Goal: Use online tool/utility: Utilize a website feature to perform a specific function

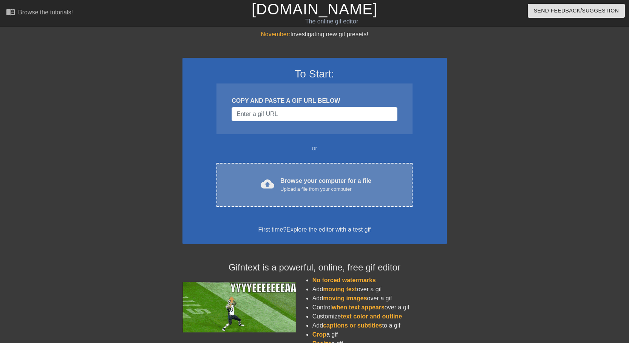
click at [287, 170] on div "cloud_upload Browse your computer for a file Upload a file from your computer C…" at bounding box center [315, 185] width 196 height 44
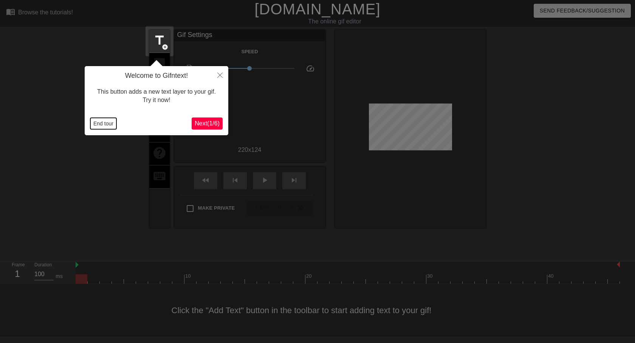
click at [105, 124] on button "End tour" at bounding box center [103, 123] width 26 height 11
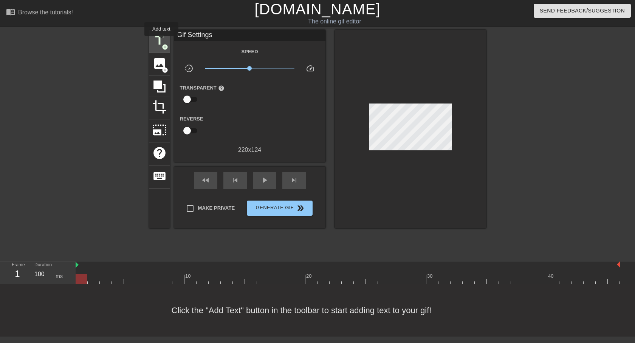
click at [161, 41] on span "title" at bounding box center [159, 40] width 14 height 14
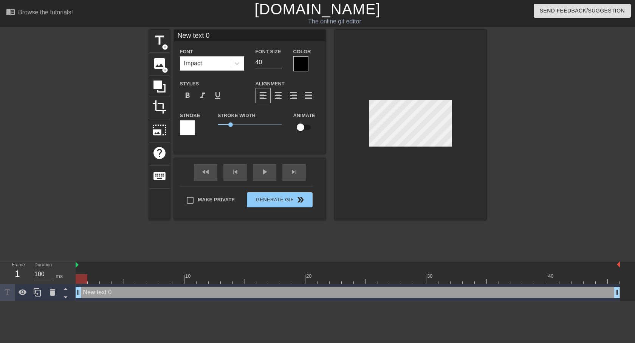
type input "New 0"
type textarea "New 0"
type input "New"
type textarea "New"
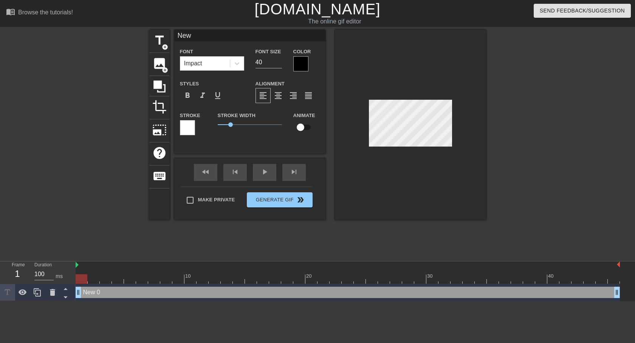
type input "New"
type textarea "New"
type input "New"
type textarea "New"
type input "Ne"
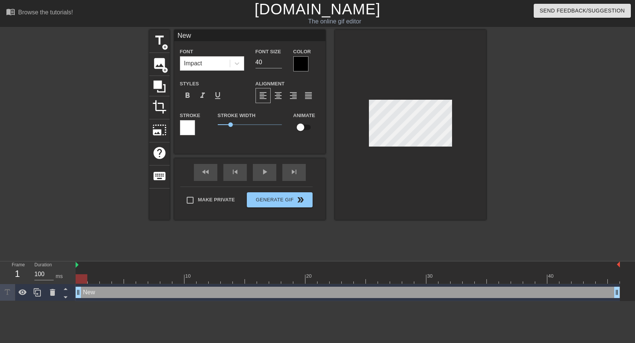
type textarea "Ne"
type input "N"
type textarea "N"
type input "H"
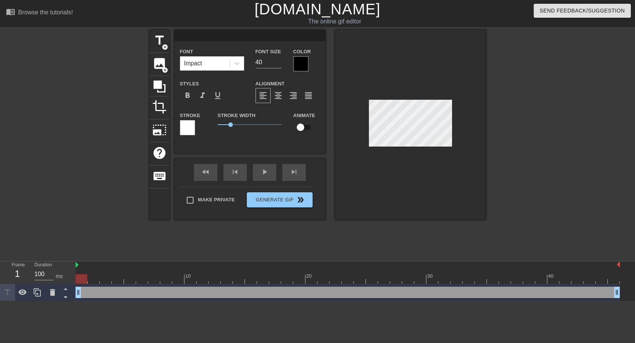
type textarea "H"
type input "He"
type textarea "He"
type input "Hel"
type textarea "Hel"
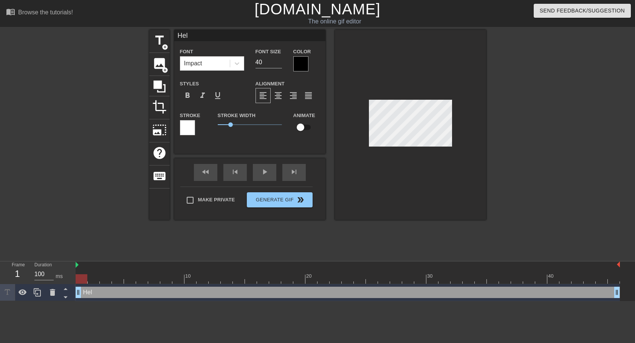
type input "Hell"
type textarea "Hell"
type input "Hello"
type textarea "Hello"
type input "Hello,"
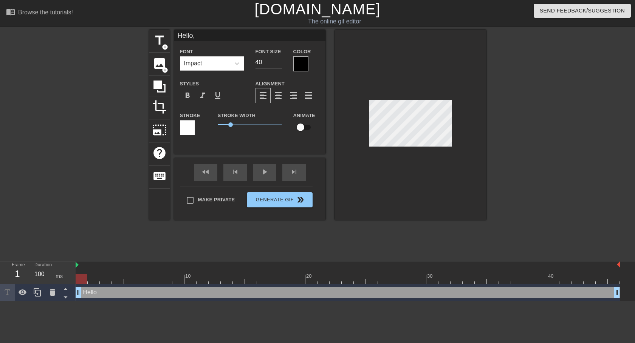
type textarea "Hello,"
type input "Hello,"
type textarea "Hello,"
type input "Hello, J"
type textarea "Hello, J"
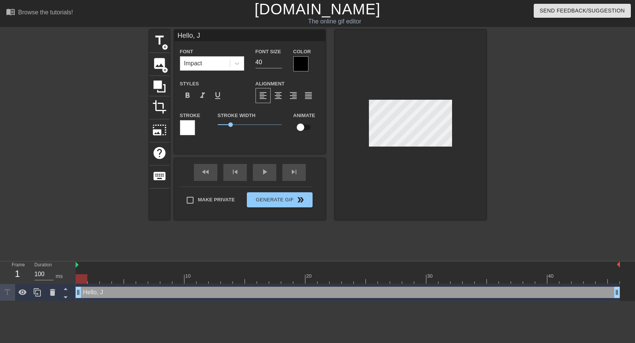
click at [302, 62] on div at bounding box center [300, 63] width 15 height 15
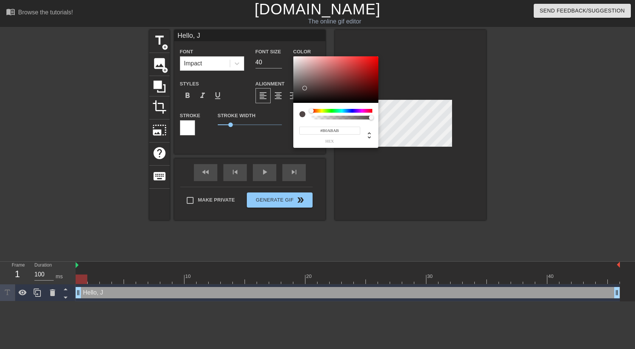
type input "#FFFFFF"
drag, startPoint x: 304, startPoint y: 87, endPoint x: 281, endPoint y: 42, distance: 51.2
click at [281, 42] on div "#FFFFFF hex" at bounding box center [317, 174] width 635 height 349
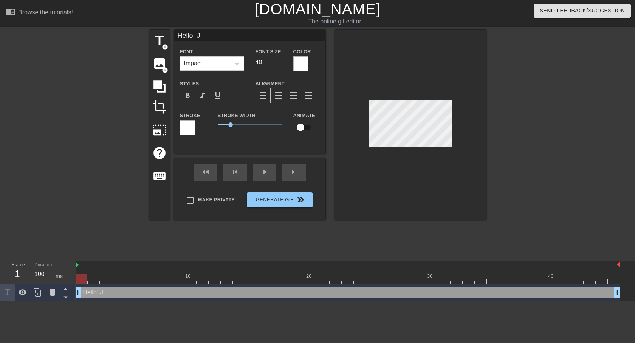
click at [186, 126] on div at bounding box center [187, 127] width 15 height 15
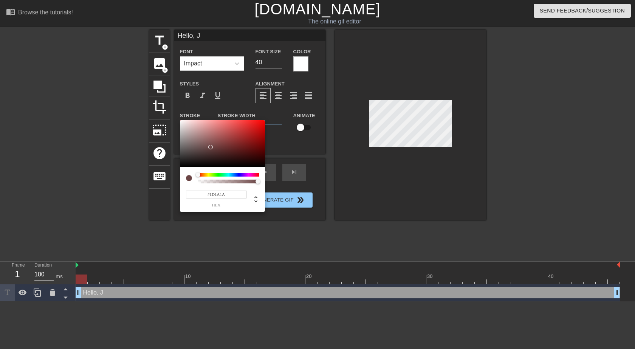
type input "#000000"
drag, startPoint x: 210, startPoint y: 147, endPoint x: 154, endPoint y: 177, distance: 63.4
click at [154, 177] on div "#000000 hex" at bounding box center [317, 174] width 635 height 349
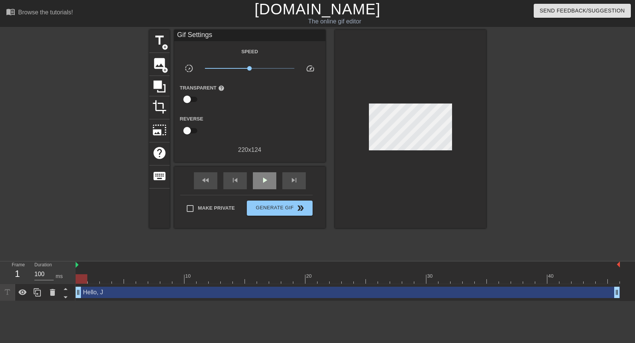
click at [267, 171] on div "fast_rewind skip_previous play_arrow skip_next" at bounding box center [249, 181] width 123 height 28
click at [268, 180] on span "play_arrow" at bounding box center [264, 180] width 9 height 9
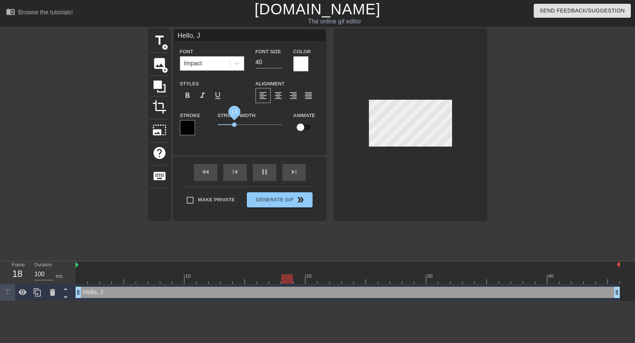
click at [234, 127] on span "1.3" at bounding box center [250, 124] width 64 height 9
click at [409, 178] on div at bounding box center [410, 125] width 151 height 190
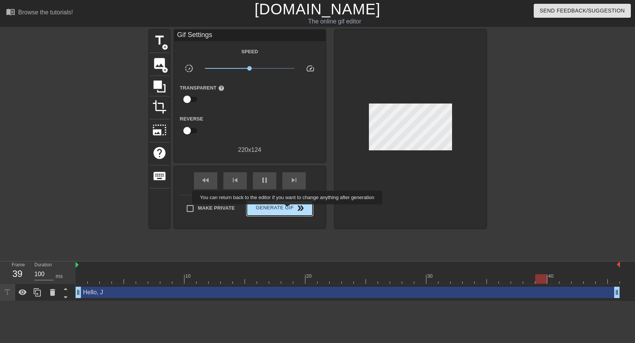
click at [288, 210] on span "Generate Gif double_arrow" at bounding box center [279, 208] width 59 height 9
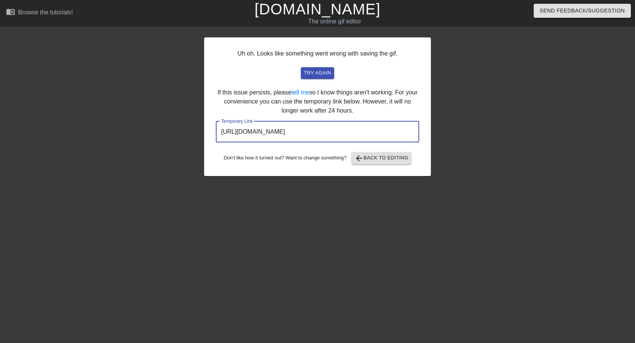
drag, startPoint x: 378, startPoint y: 131, endPoint x: 243, endPoint y: 129, distance: 135.7
click at [166, 133] on div "Uh oh. Looks like something went wrong with saving the gif. try again If this i…" at bounding box center [317, 143] width 635 height 227
